Goal: Transaction & Acquisition: Subscribe to service/newsletter

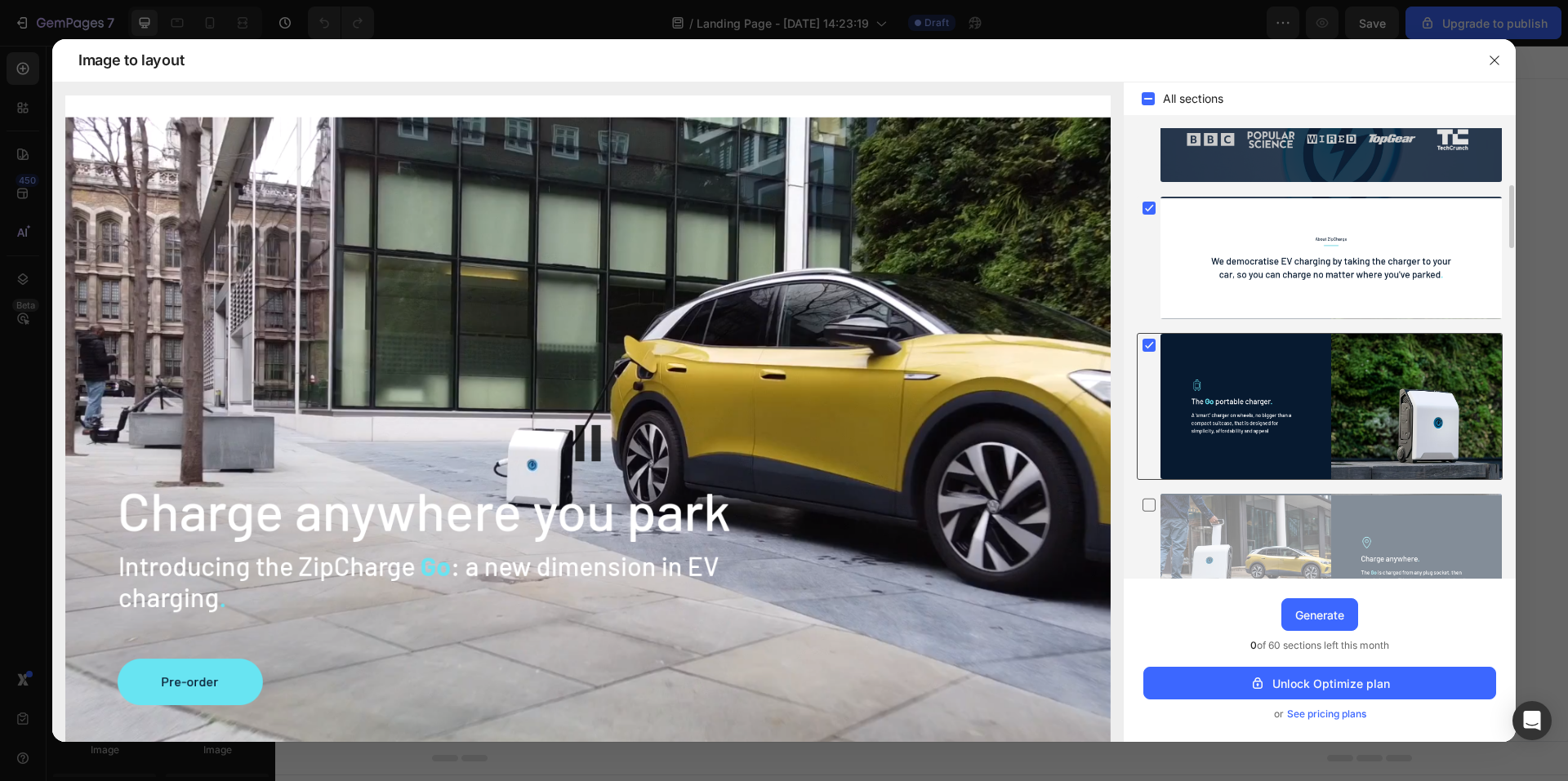
scroll to position [490, 0]
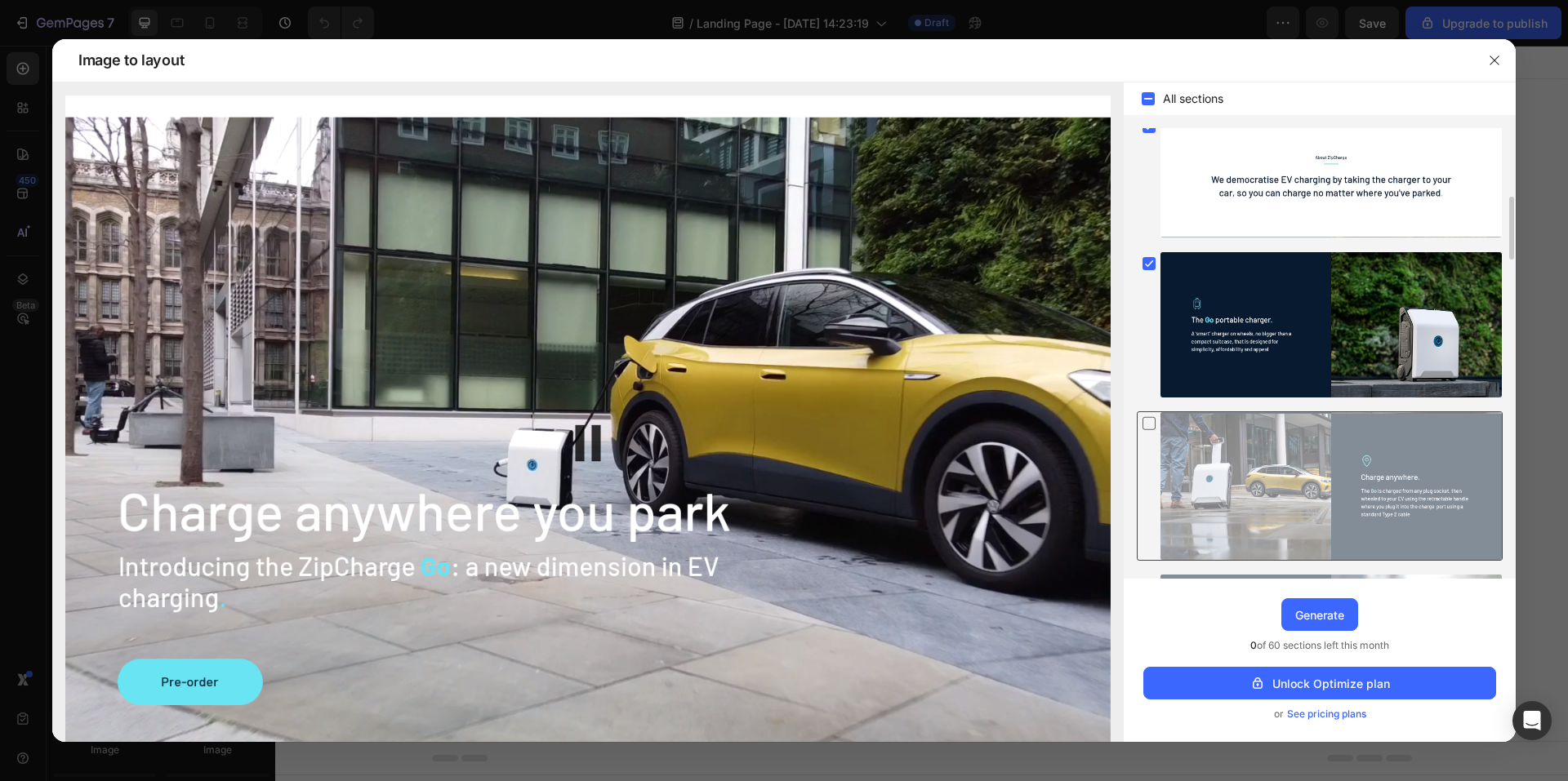
click at [1388, 435] on div at bounding box center [1331, 486] width 342 height 149
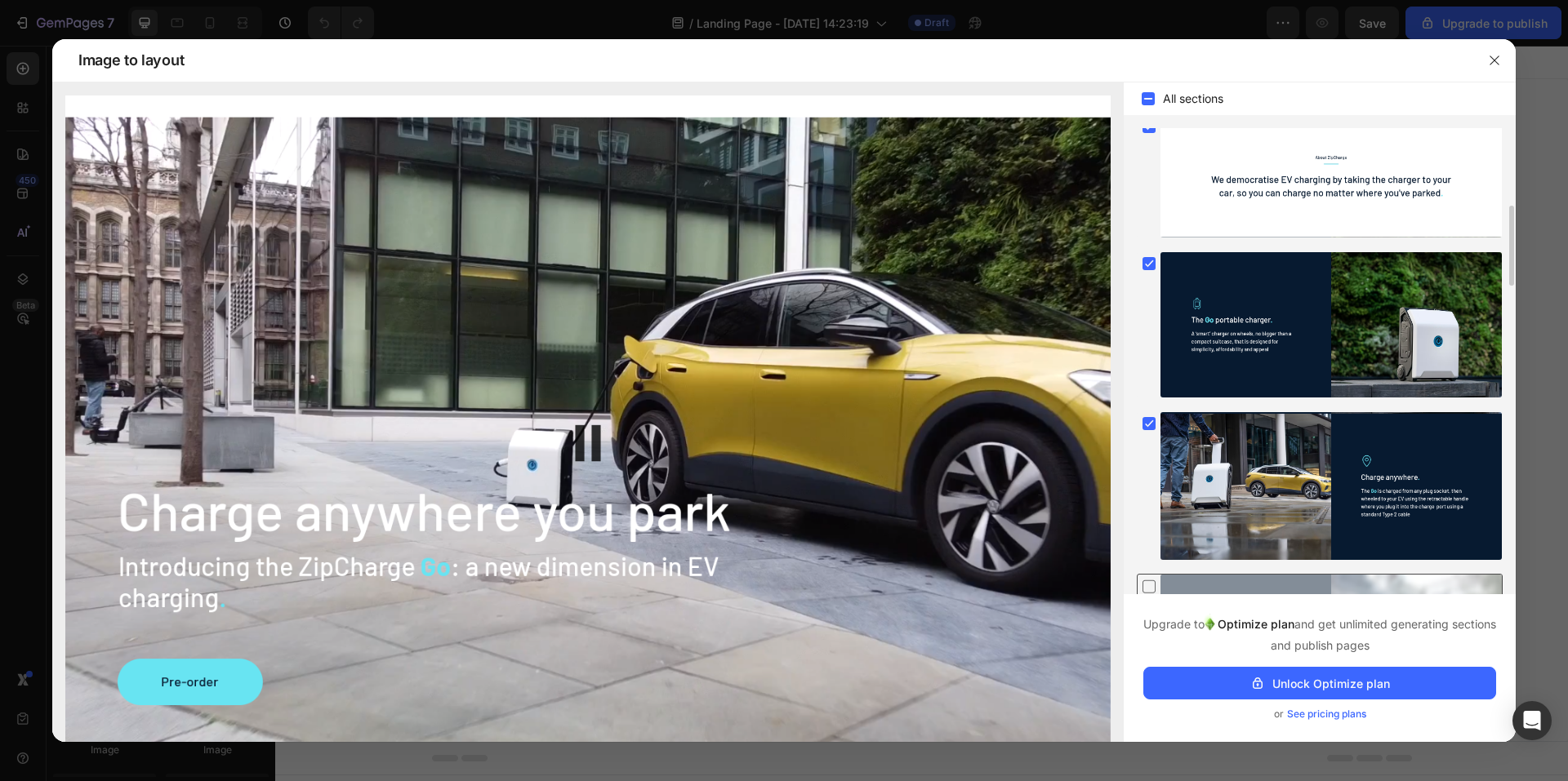
scroll to position [735, 0]
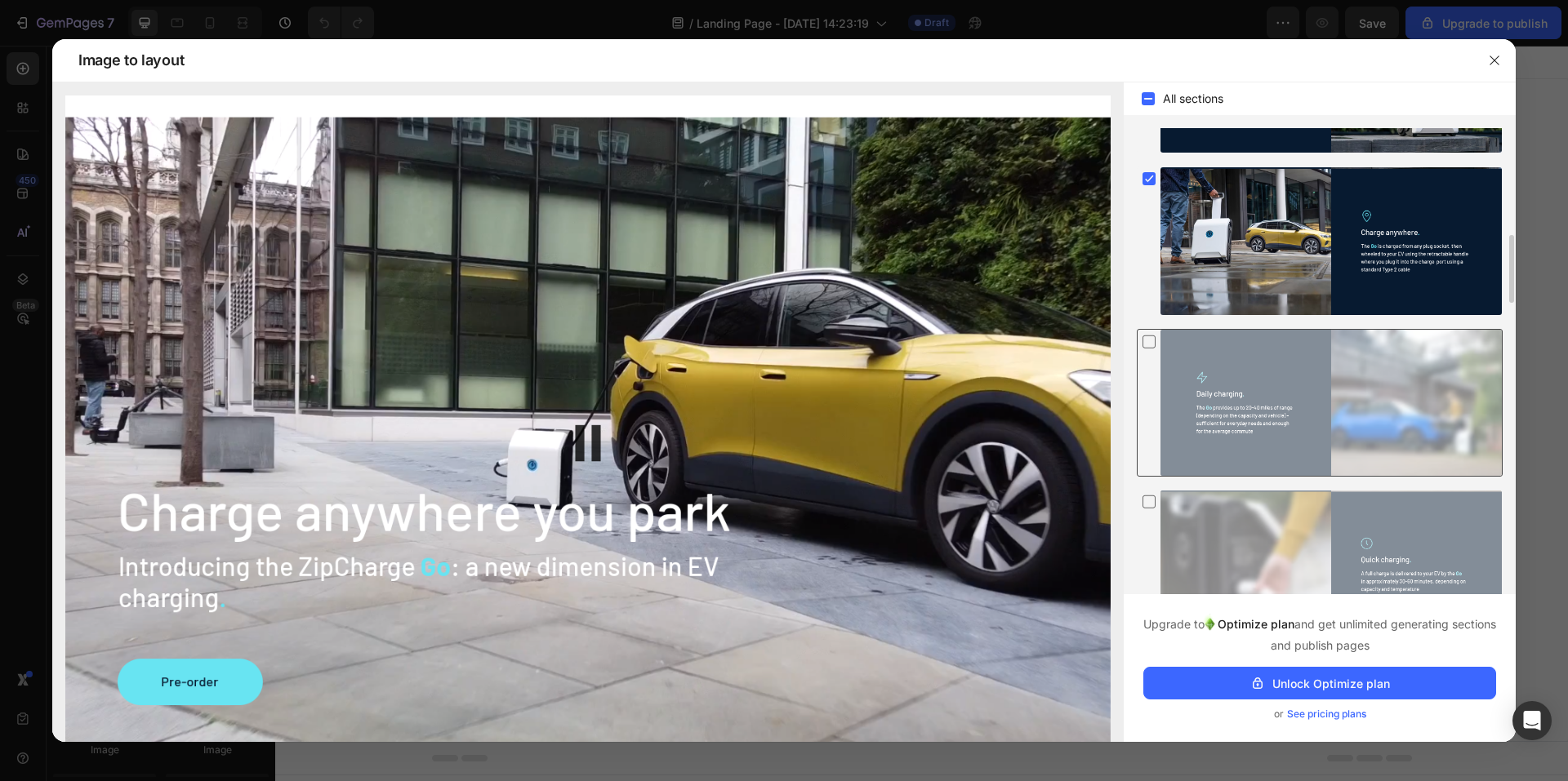
click at [1407, 415] on div at bounding box center [1331, 403] width 342 height 146
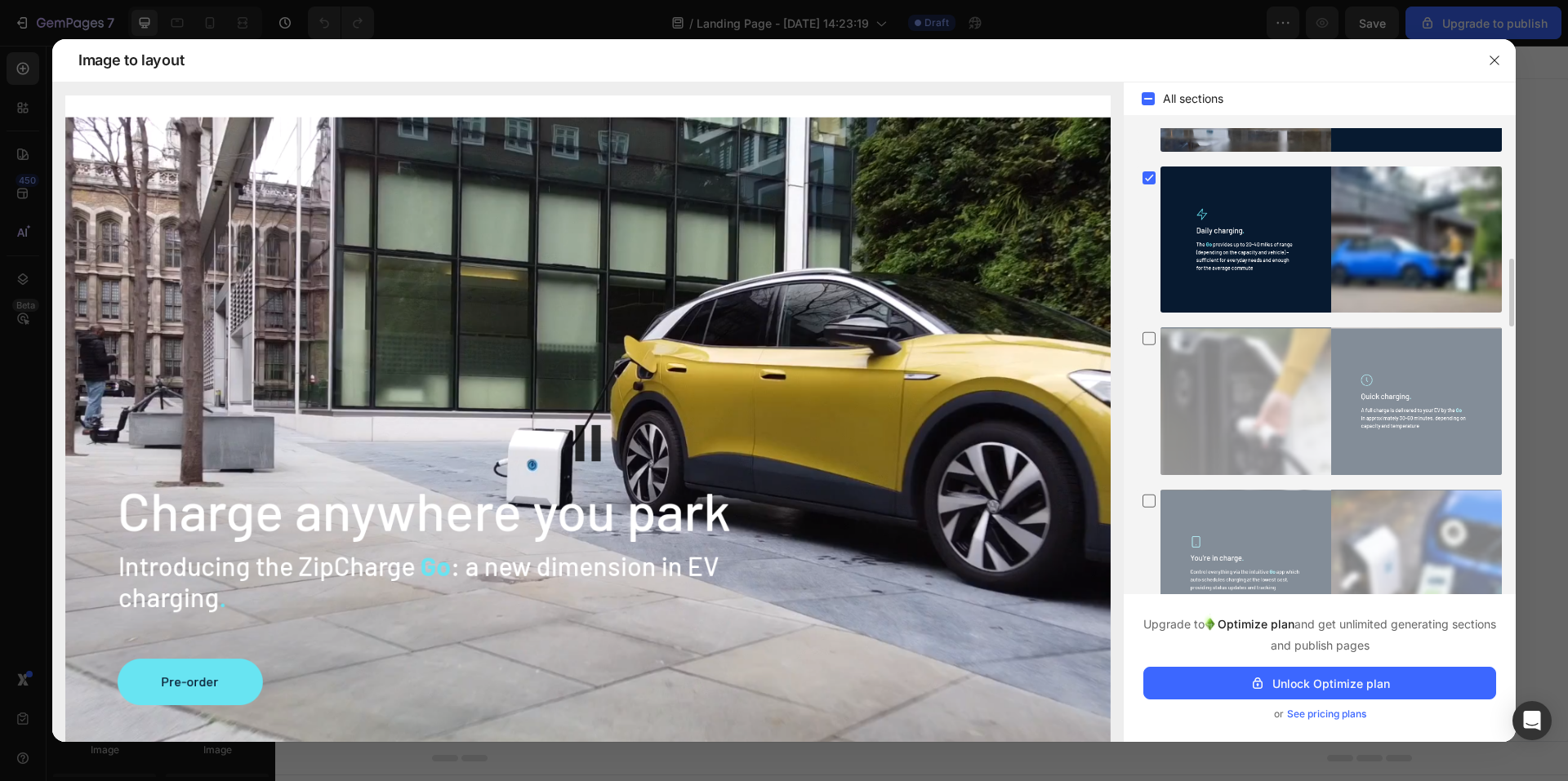
drag, startPoint x: 1447, startPoint y: 423, endPoint x: 1459, endPoint y: 476, distance: 54.3
click at [1449, 423] on div at bounding box center [1331, 401] width 342 height 148
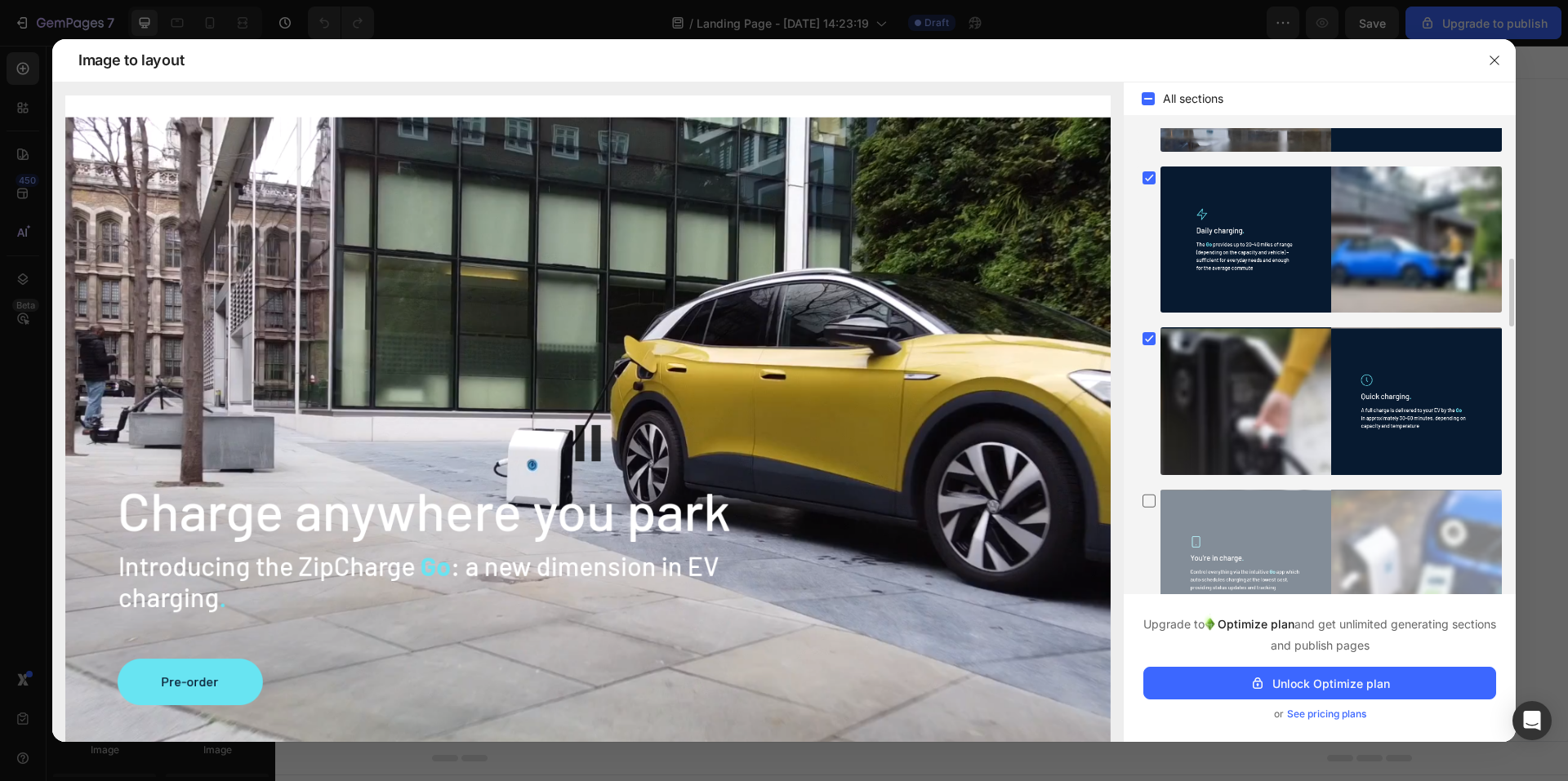
scroll to position [1224, 0]
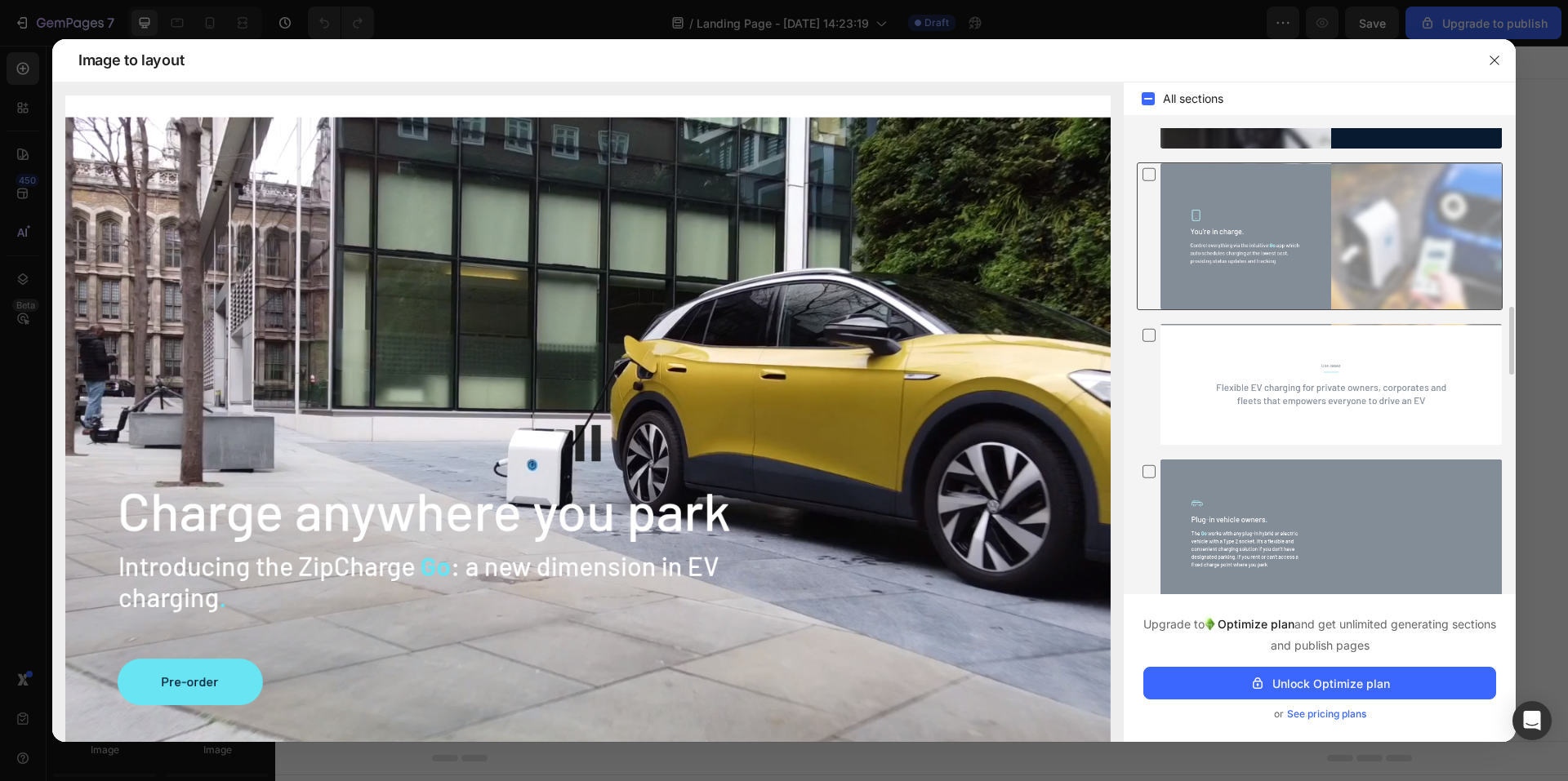
click at [1428, 246] on div at bounding box center [1331, 236] width 342 height 146
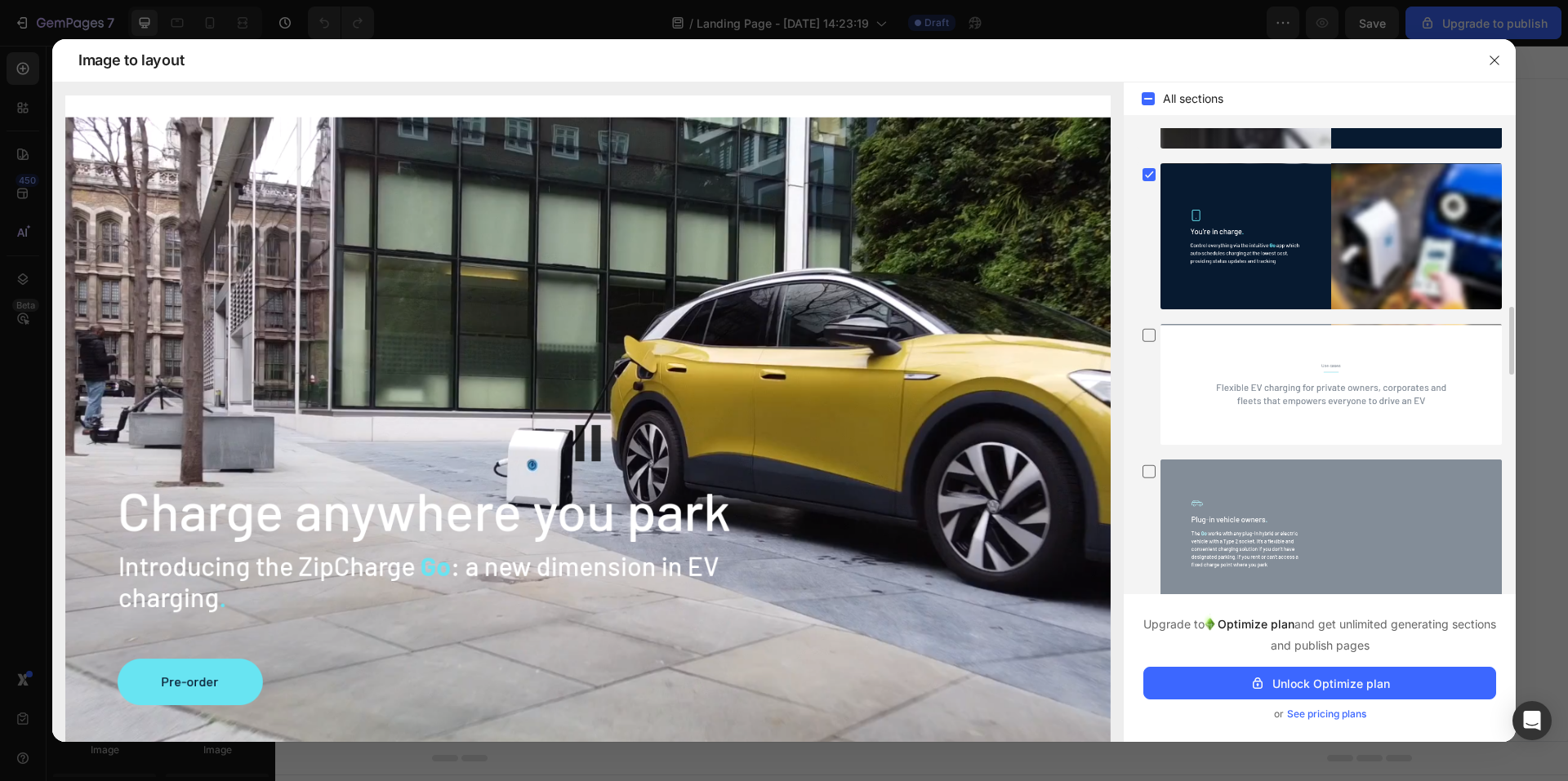
scroll to position [1387, 0]
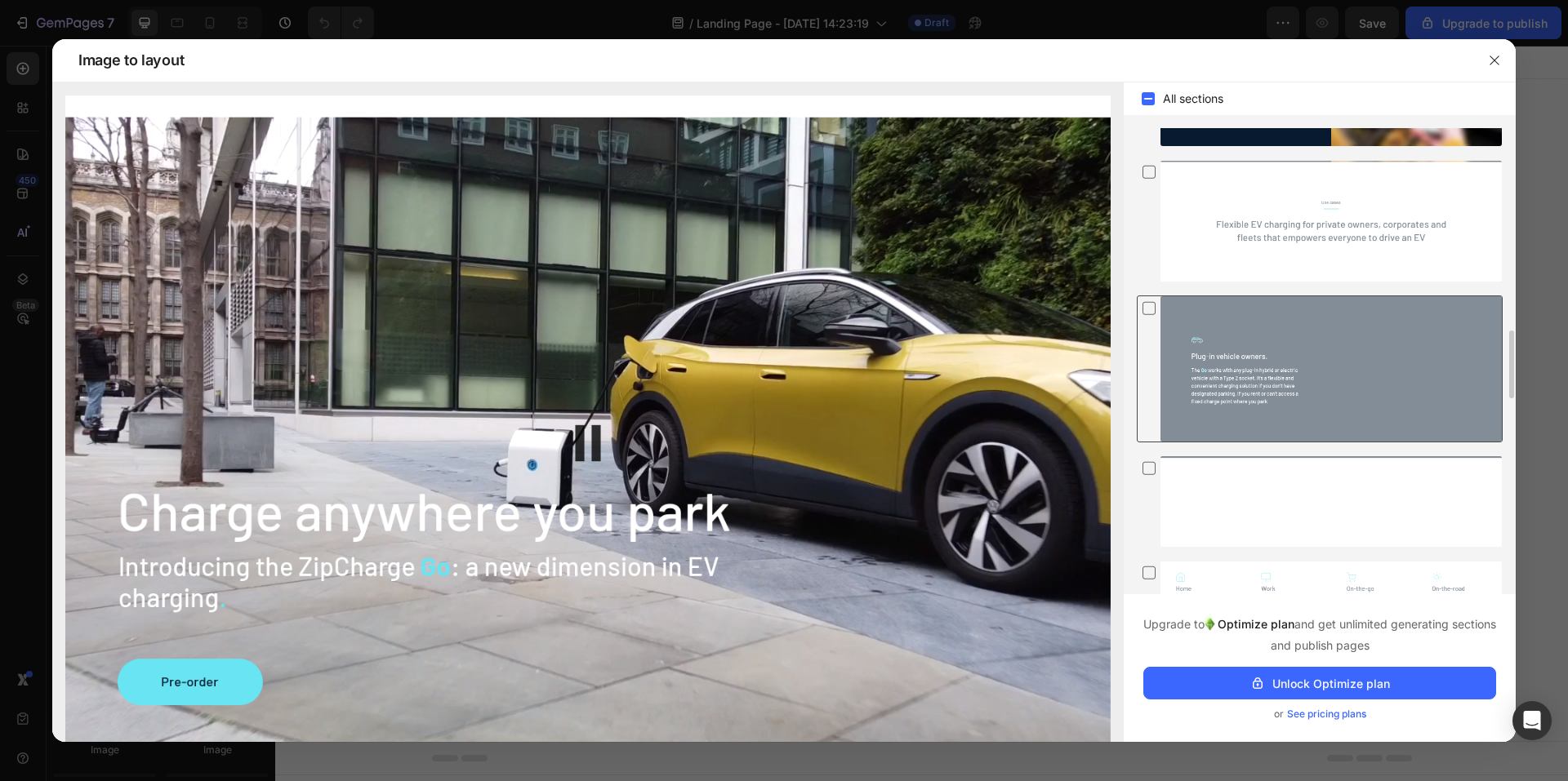
click at [1447, 380] on div at bounding box center [1331, 368] width 342 height 145
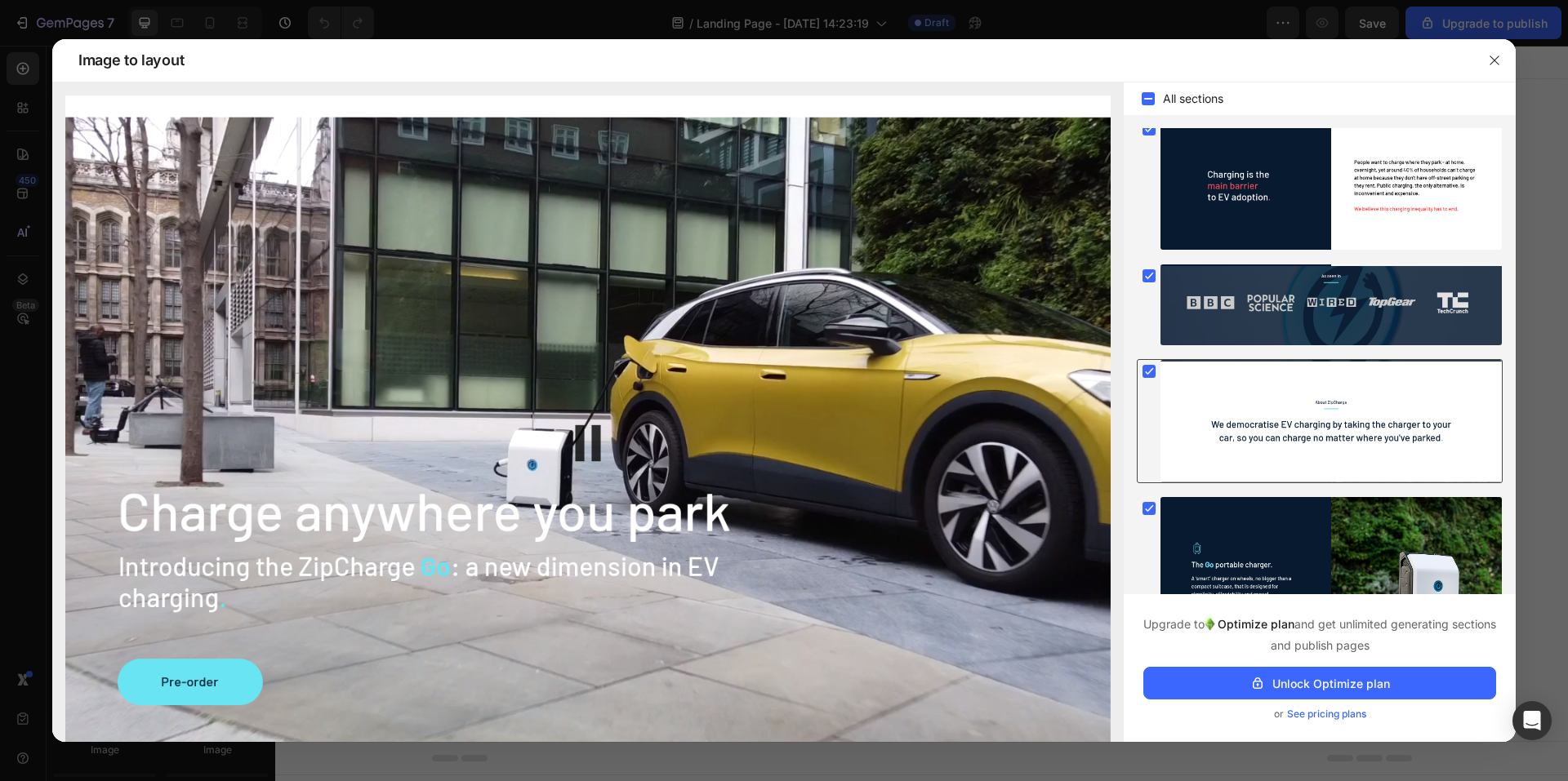
scroll to position [326, 0]
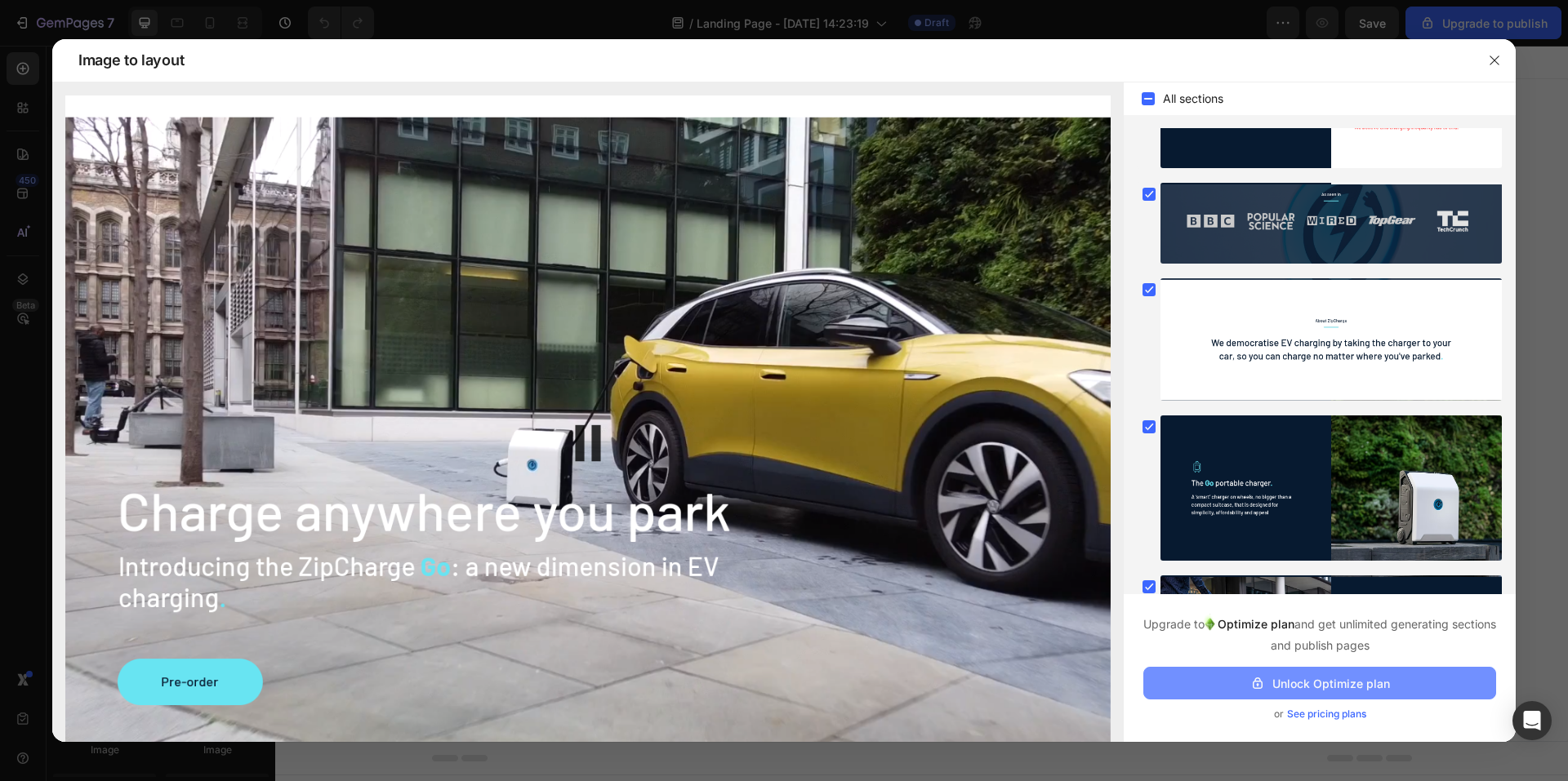
click at [1413, 697] on button "Unlock Optimize plan" at bounding box center [1319, 683] width 353 height 32
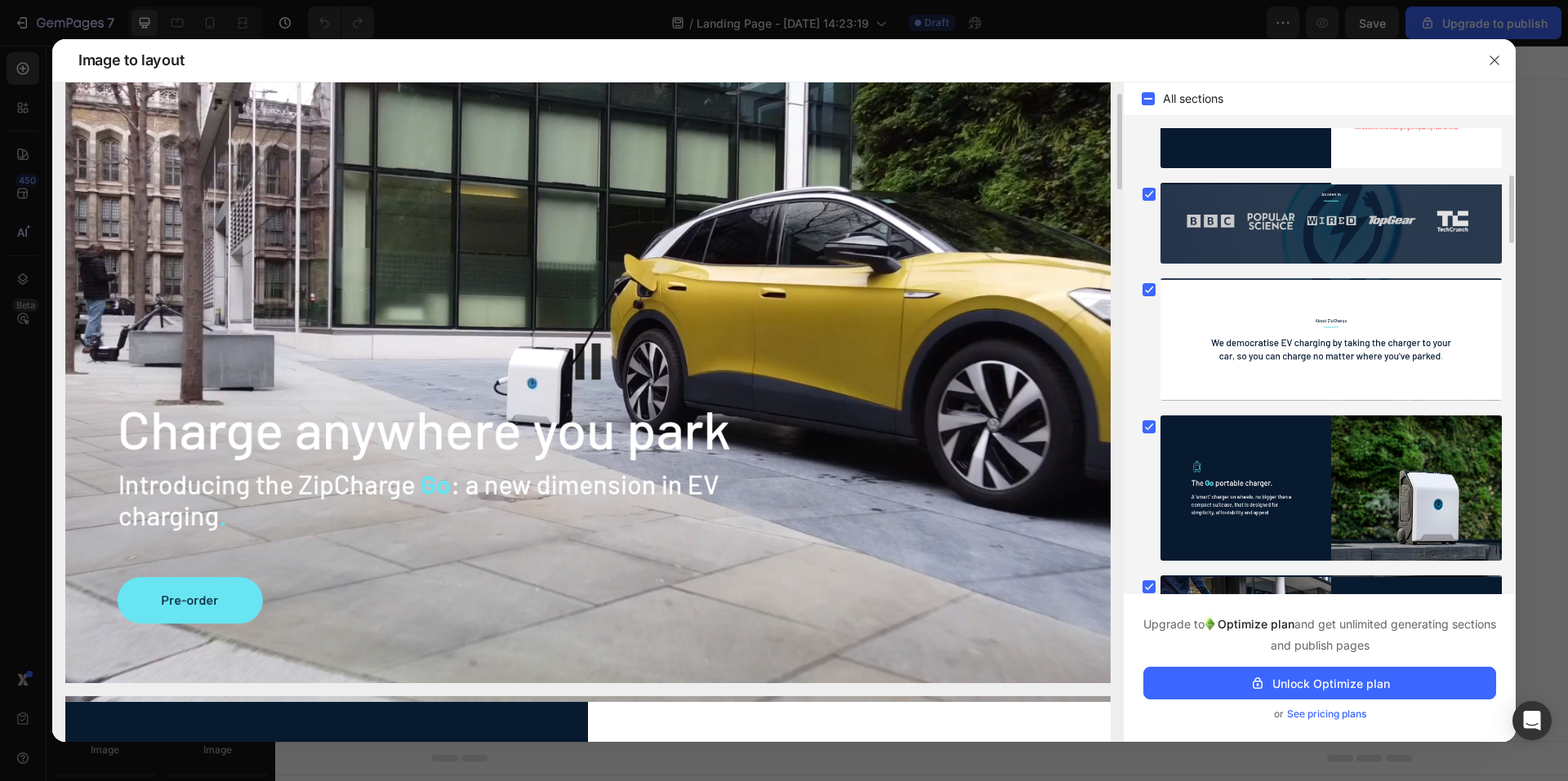
scroll to position [408, 0]
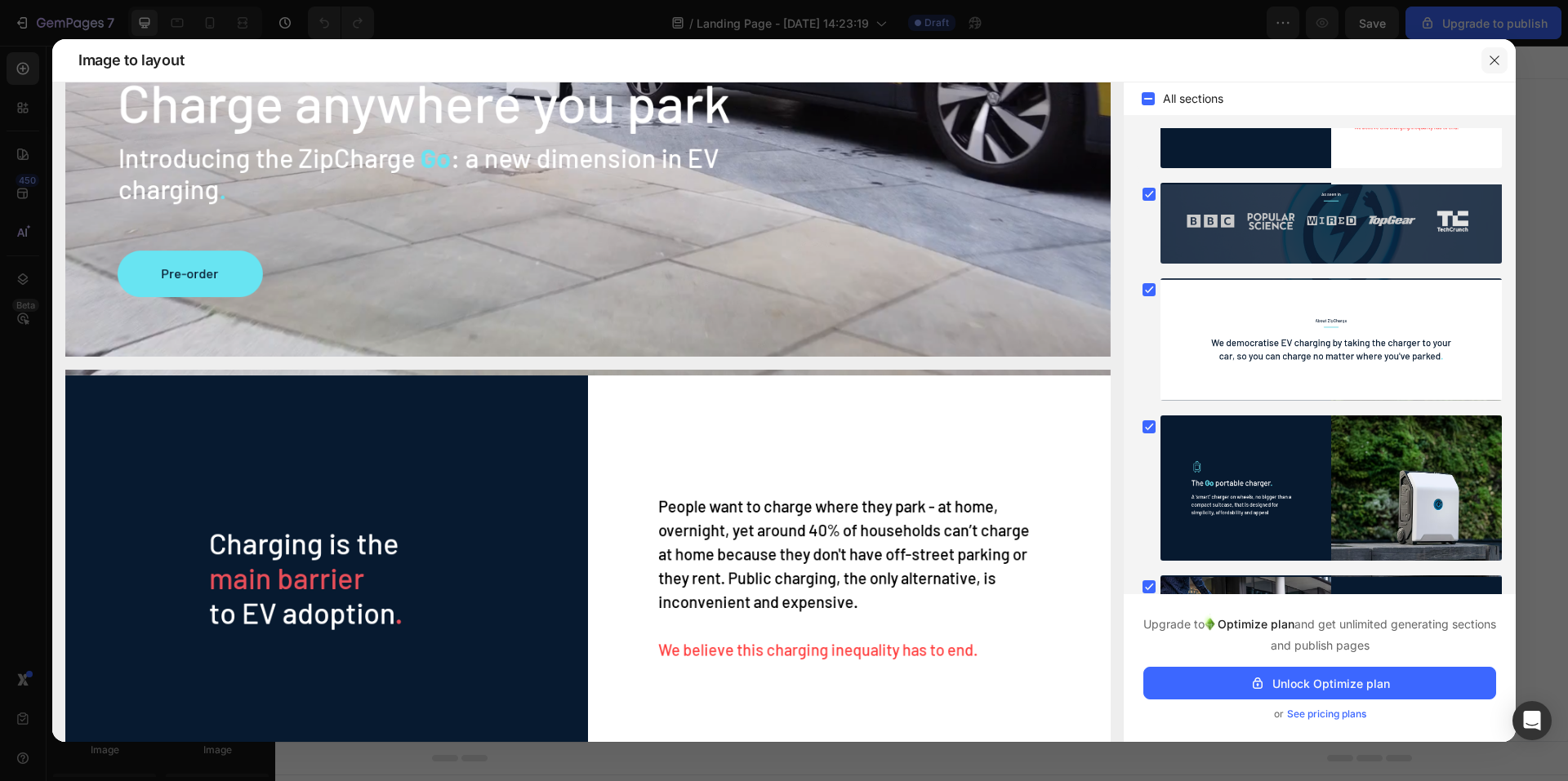
click at [1484, 59] on button "button" at bounding box center [1494, 61] width 27 height 27
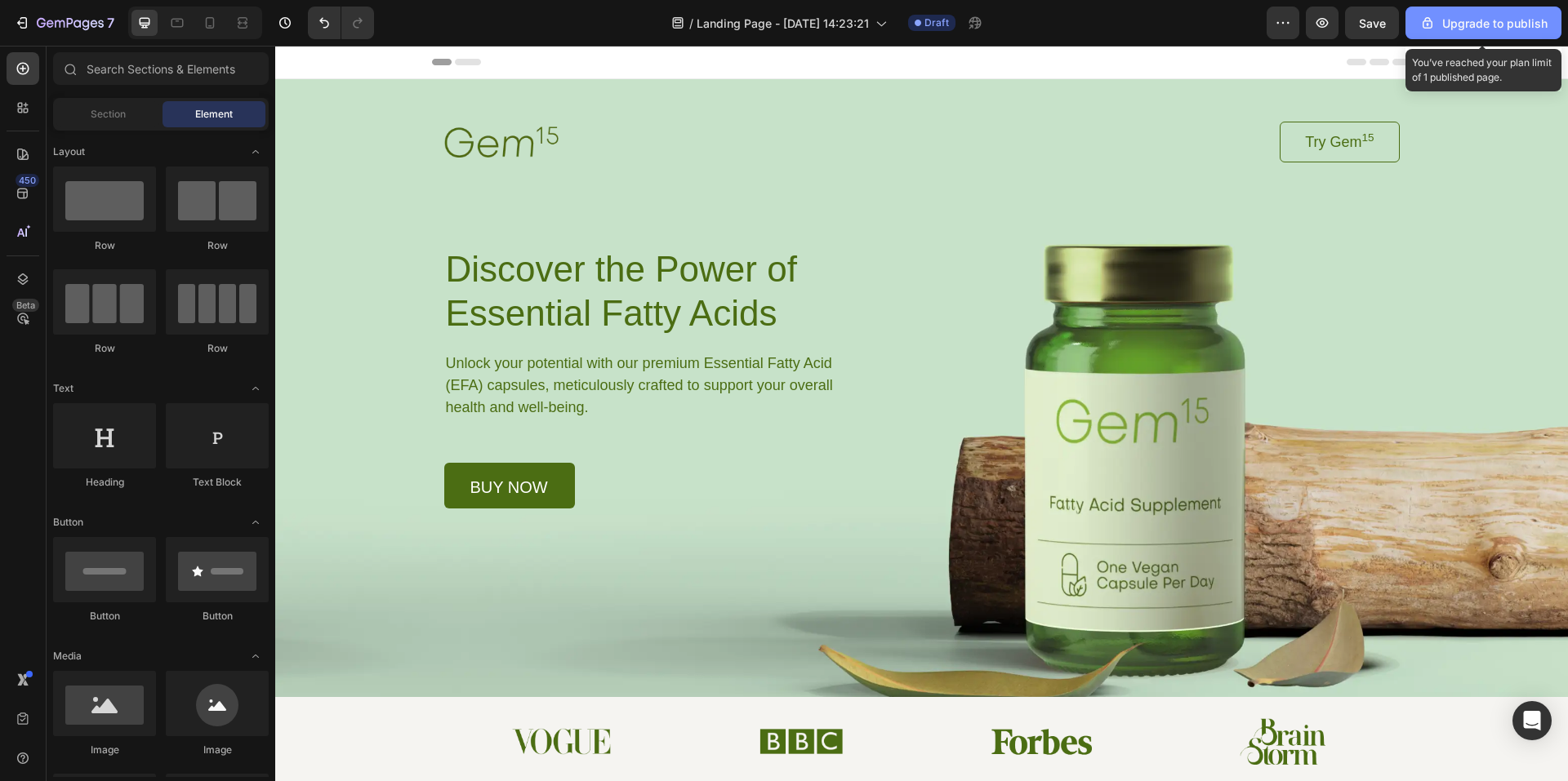
click at [1500, 32] on button "Upgrade to publish" at bounding box center [1483, 23] width 156 height 32
